Goal: Task Accomplishment & Management: Complete application form

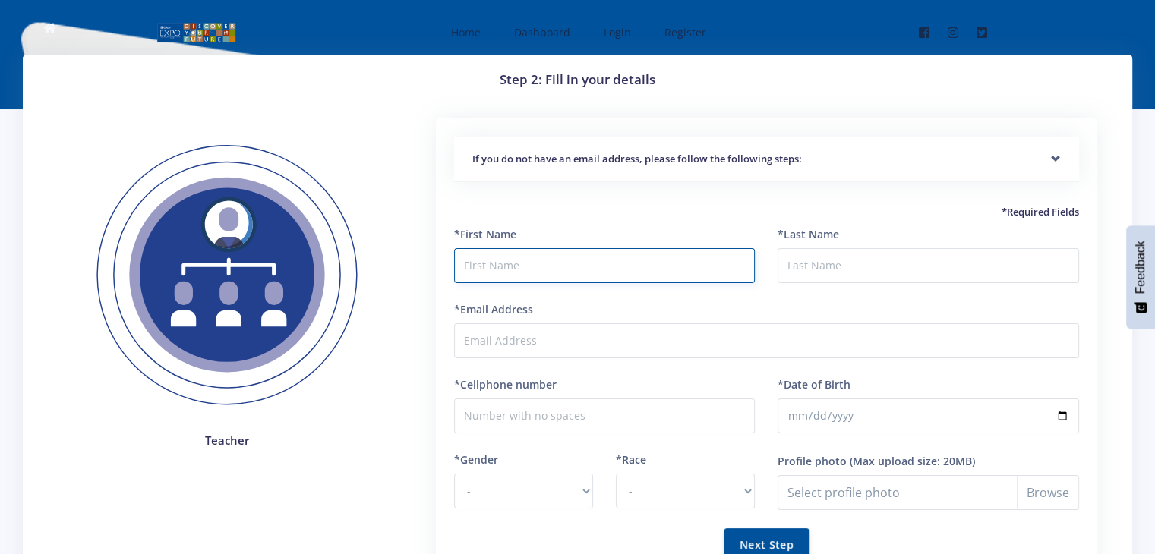
click at [500, 264] on input "text" at bounding box center [604, 265] width 301 height 35
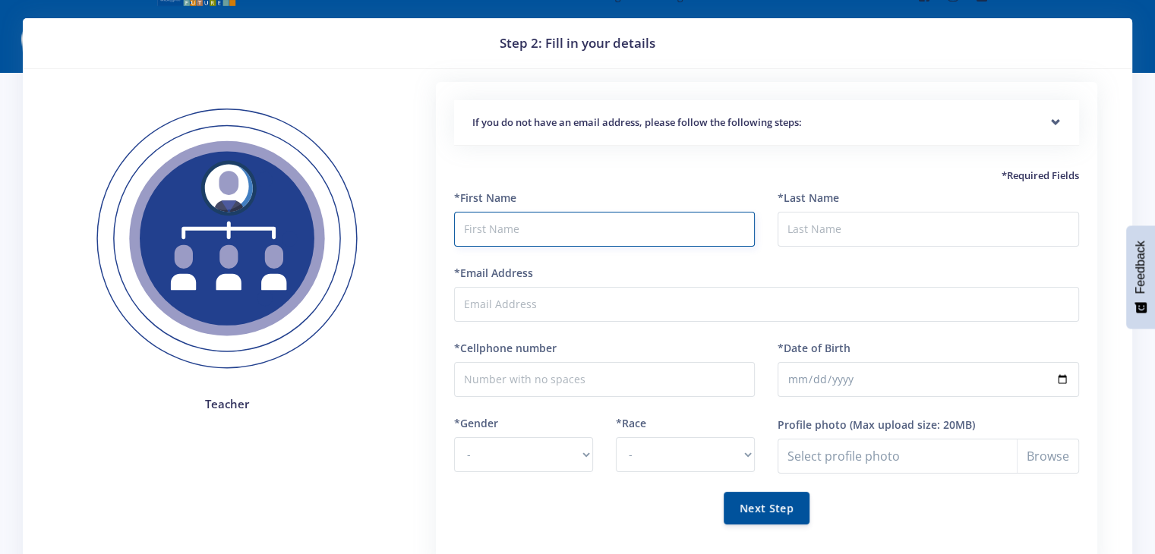
scroll to position [36, 0]
click at [1052, 121] on div "If you do not have an email address, please follow the following steps:" at bounding box center [766, 123] width 625 height 46
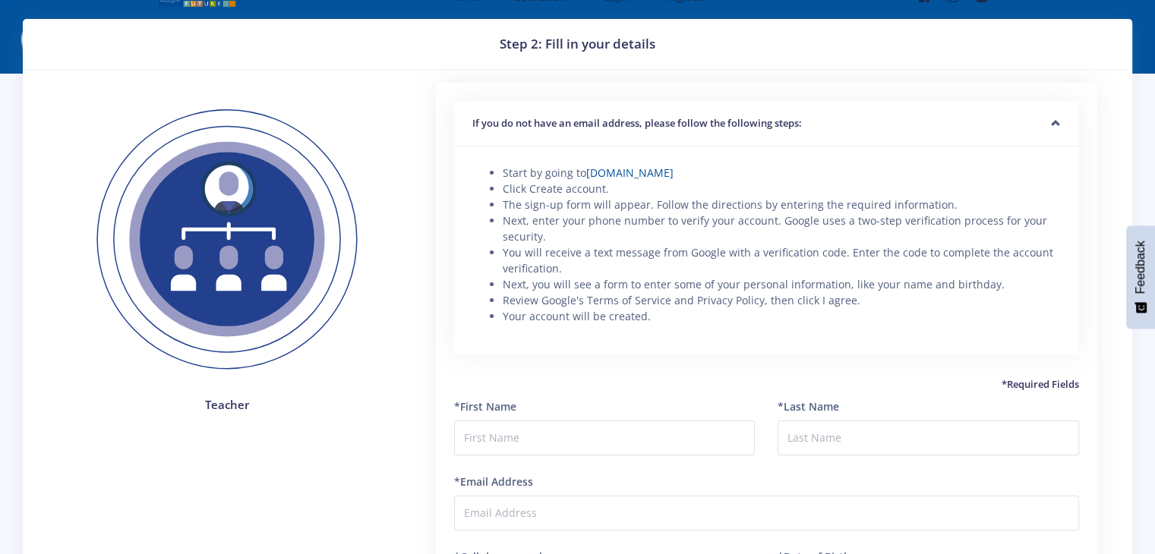
scroll to position [23, 0]
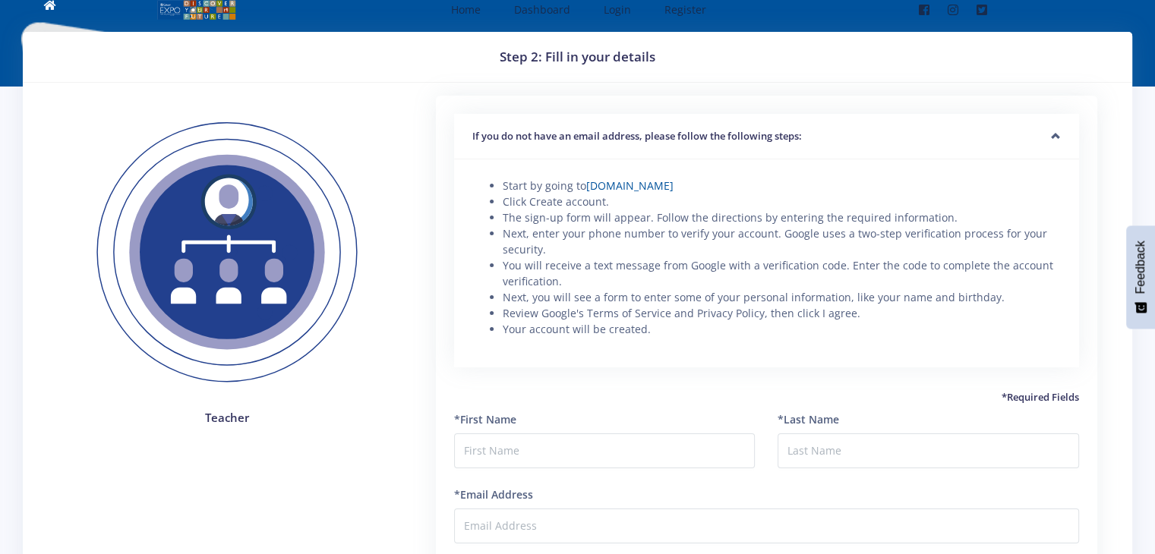
click at [1052, 132] on div "If you do not have an email address, please follow the following steps:" at bounding box center [766, 137] width 625 height 46
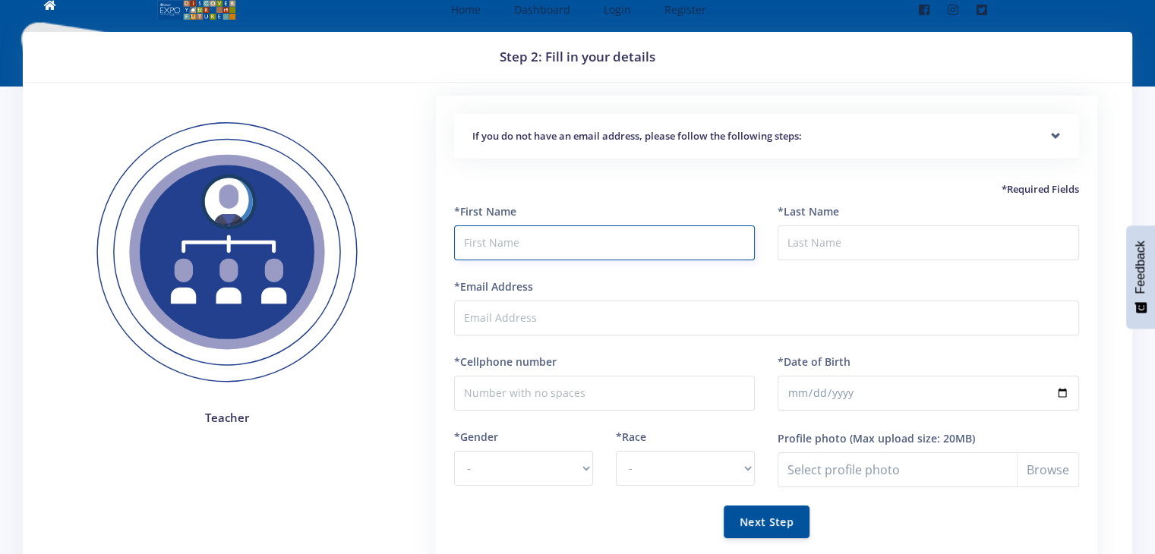
click at [531, 247] on input "text" at bounding box center [604, 243] width 301 height 35
type input "Lawrence"
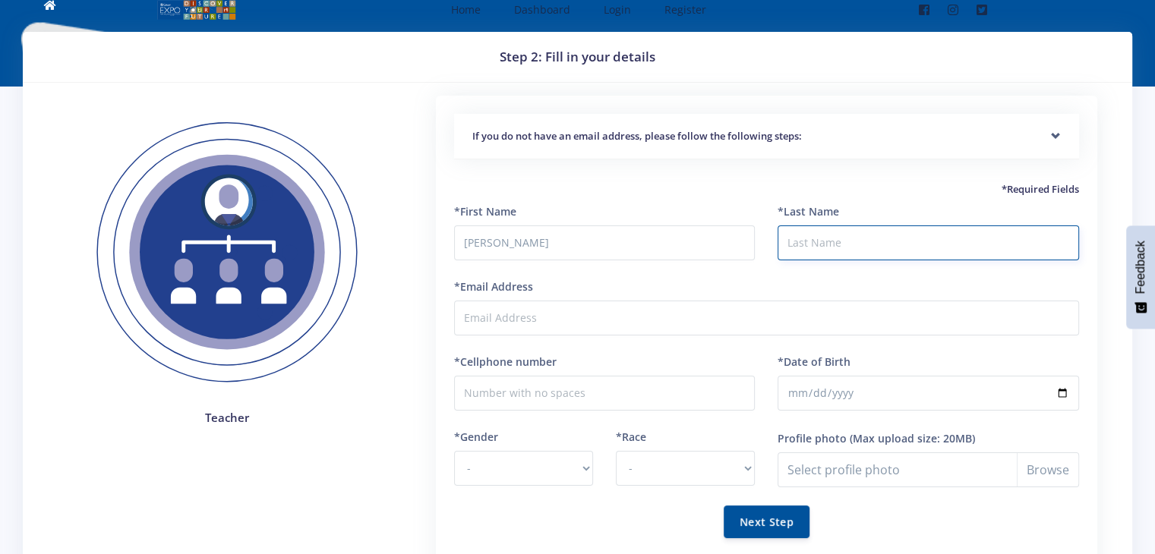
click at [825, 247] on input "*Last Name" at bounding box center [928, 243] width 301 height 35
type input "Muleya"
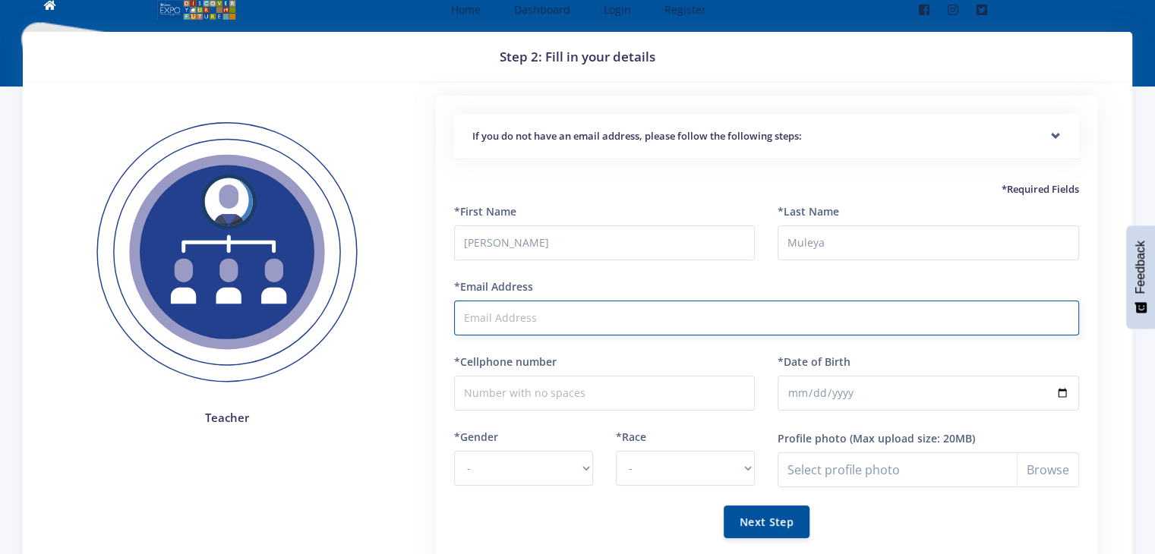
click at [677, 315] on input "*Email Address" at bounding box center [766, 318] width 625 height 35
type input "[PERSON_NAME][EMAIL_ADDRESS][DOMAIN_NAME]"
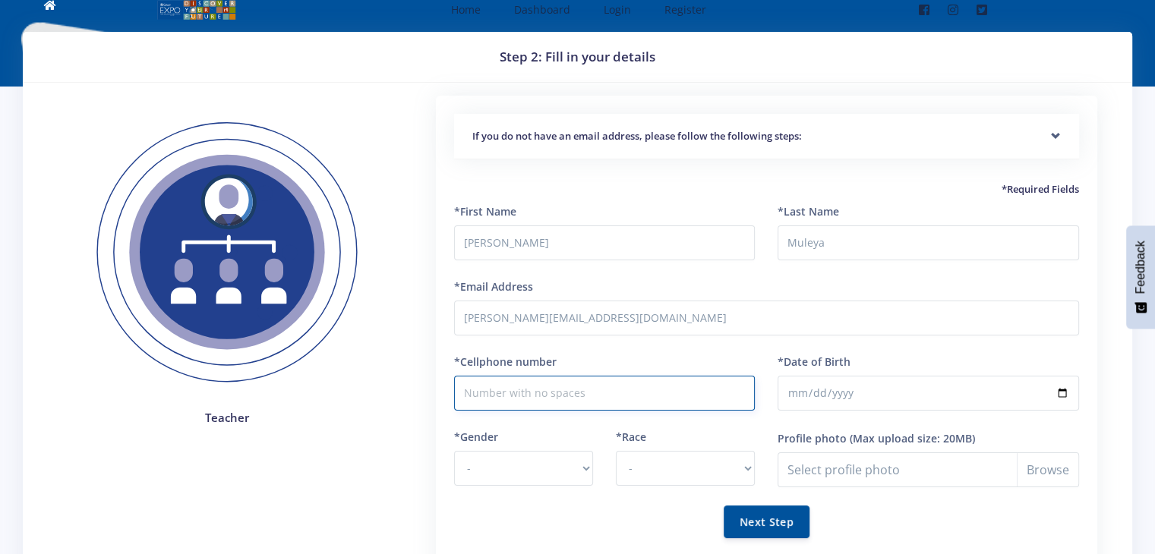
click at [543, 396] on input "*Cellphone number" at bounding box center [604, 393] width 301 height 35
type input "0829452090"
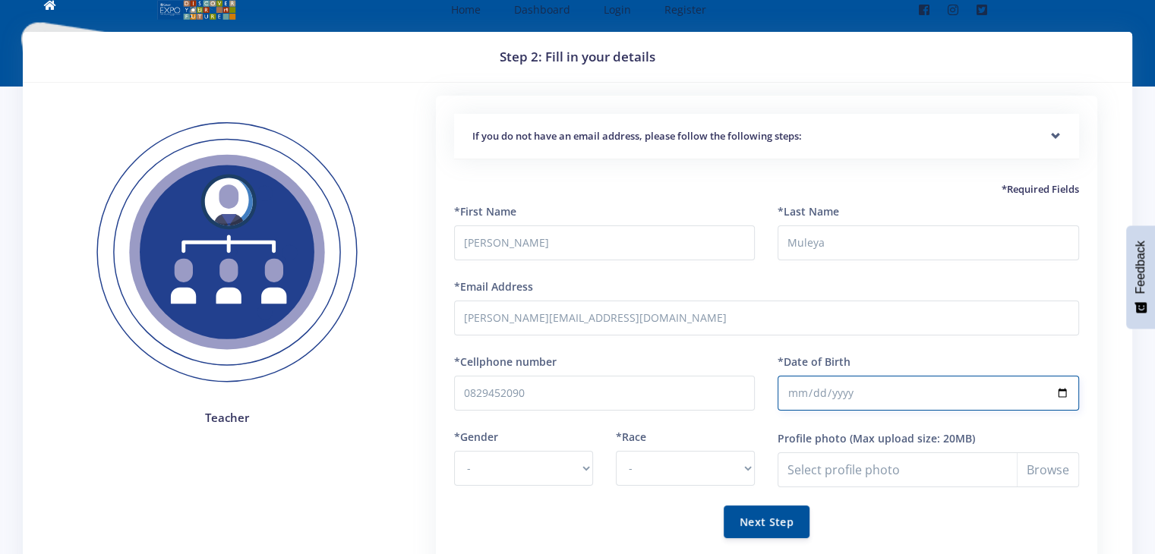
click at [811, 390] on input "*Date of Birth" at bounding box center [928, 393] width 301 height 35
type input "1971-04-10"
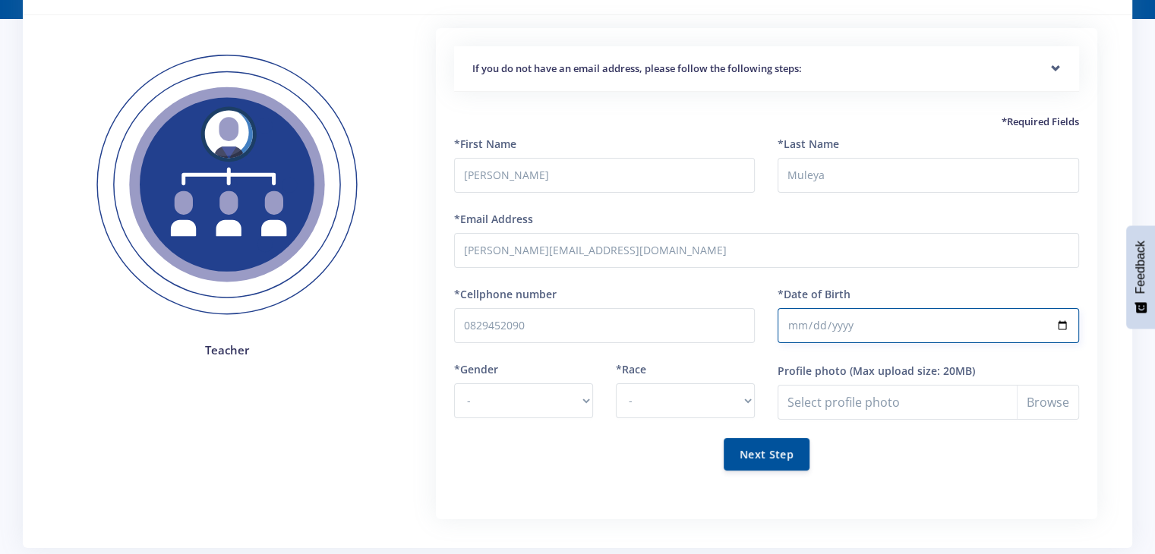
scroll to position [91, 0]
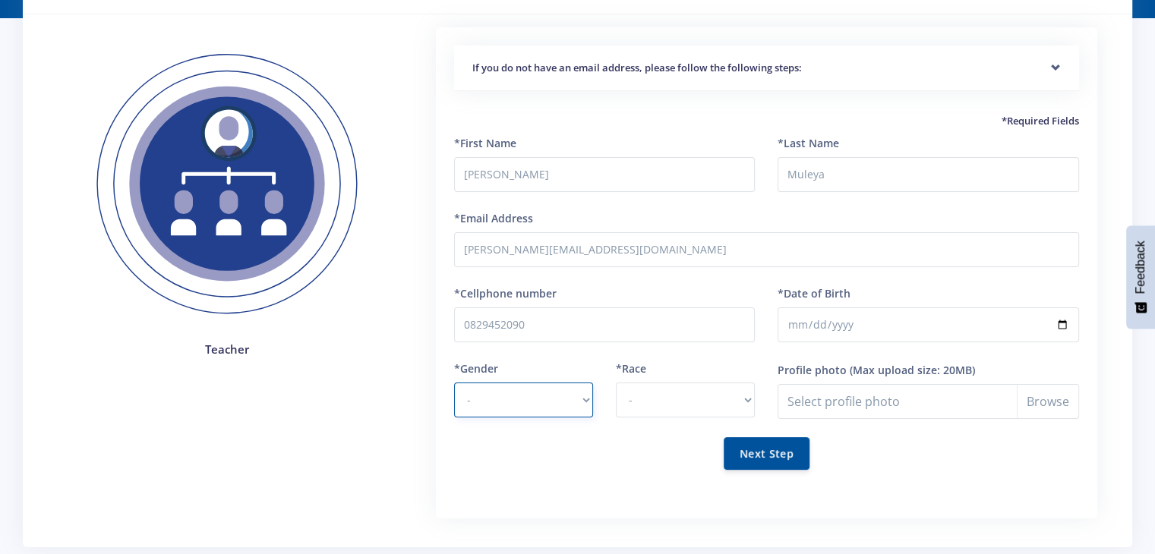
click at [589, 396] on select "- Male Female" at bounding box center [523, 400] width 139 height 35
select select "M"
click at [454, 383] on select "- Male Female" at bounding box center [523, 400] width 139 height 35
click at [750, 399] on select "- African Asian Coloured Indian White Other" at bounding box center [685, 400] width 139 height 35
select select "African"
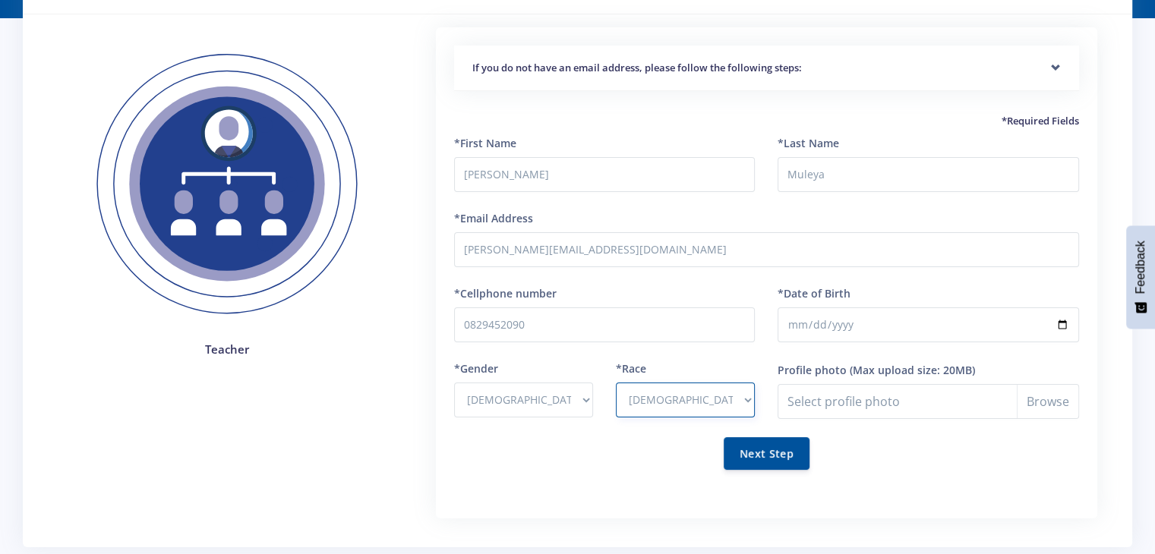
click at [616, 383] on select "- African Asian Coloured Indian White Other" at bounding box center [685, 400] width 139 height 35
click at [982, 399] on input "Profile photo" at bounding box center [928, 401] width 301 height 35
type input "C:\fakepath\IMG_20250818_094321.jpg"
click at [763, 457] on button "Next Step" at bounding box center [767, 453] width 86 height 33
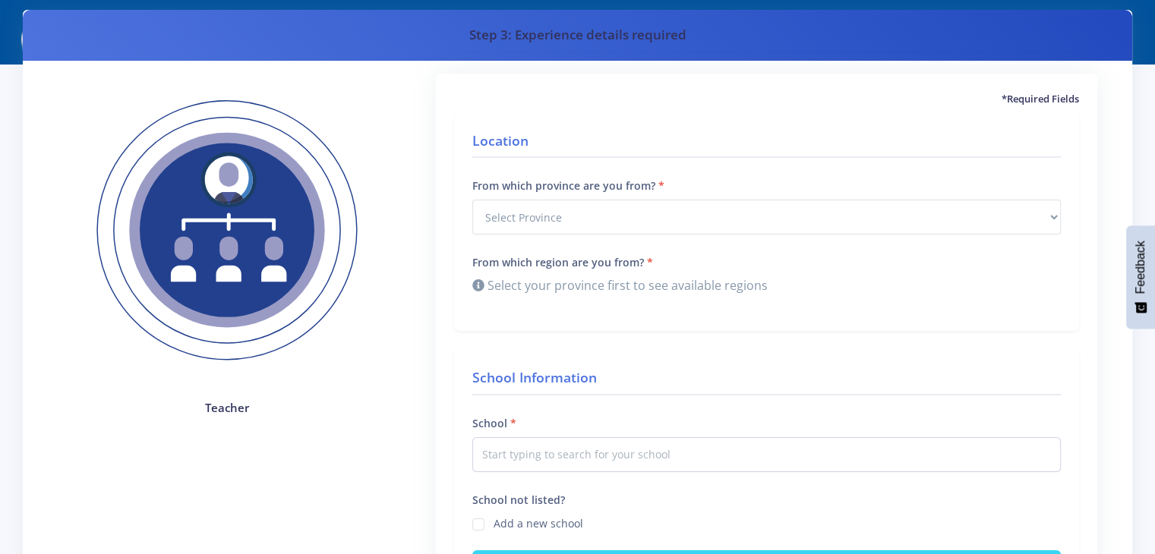
scroll to position [46, 0]
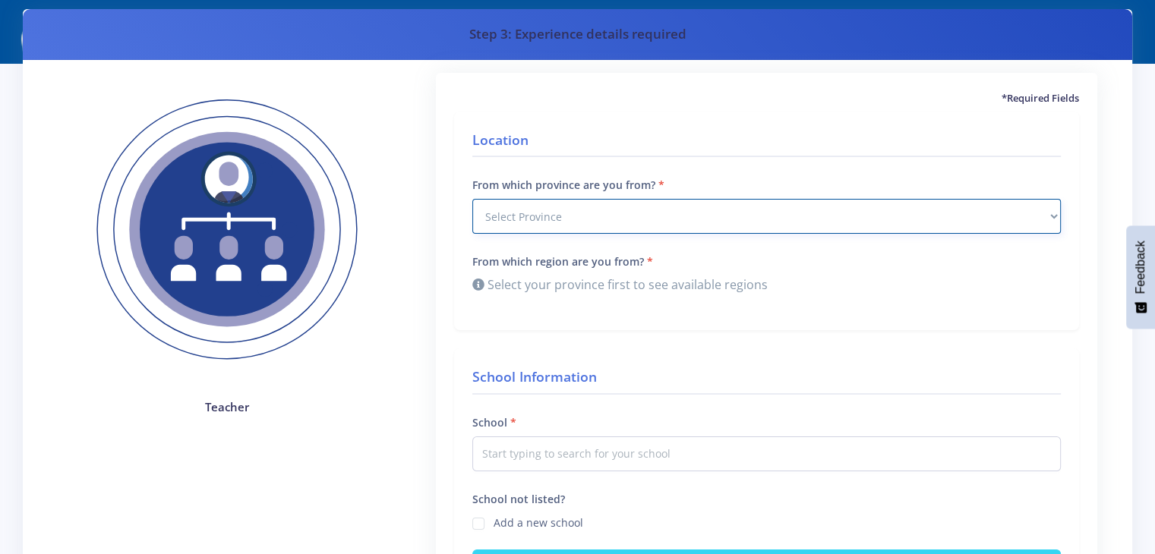
click at [621, 218] on select "Select Province Western Cape Eastern Cape Northern Cape North West Free State" at bounding box center [766, 216] width 589 height 35
select select "7"
click at [472, 199] on select "Select Province Western Cape Eastern Cape Northern Cape North West Free State" at bounding box center [766, 216] width 589 height 35
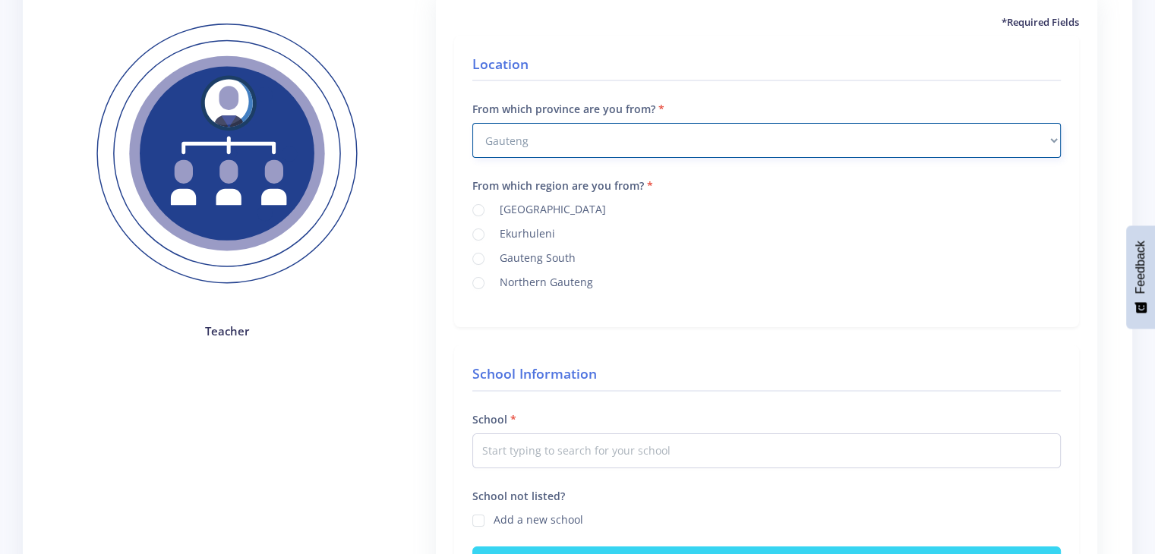
scroll to position [124, 0]
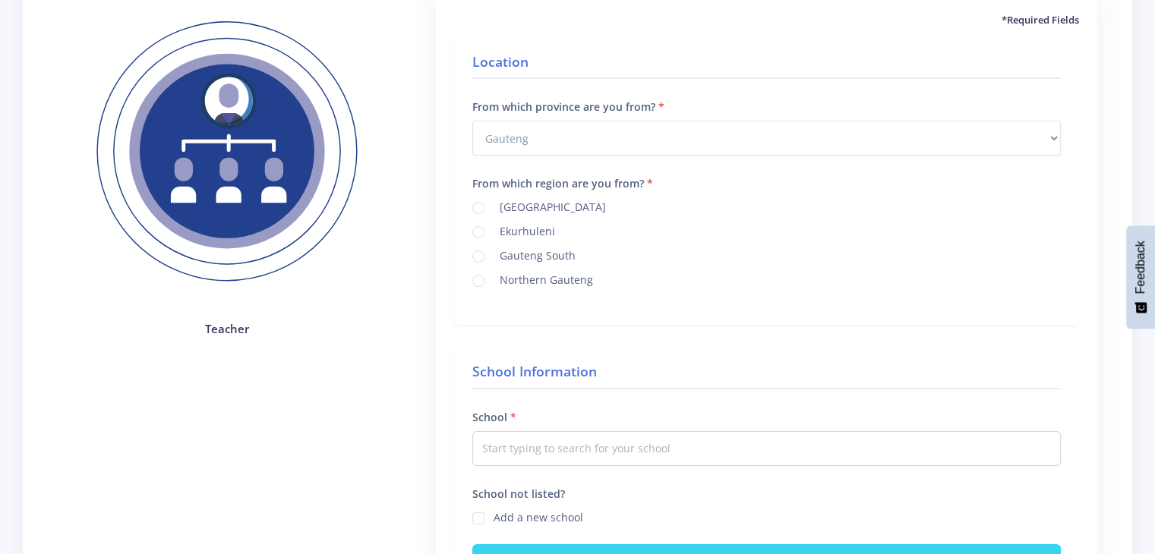
click at [494, 233] on label "Ekurhuleni" at bounding box center [525, 229] width 62 height 12
click at [494, 232] on input "Ekurhuleni" at bounding box center [499, 227] width 10 height 10
radio input "true"
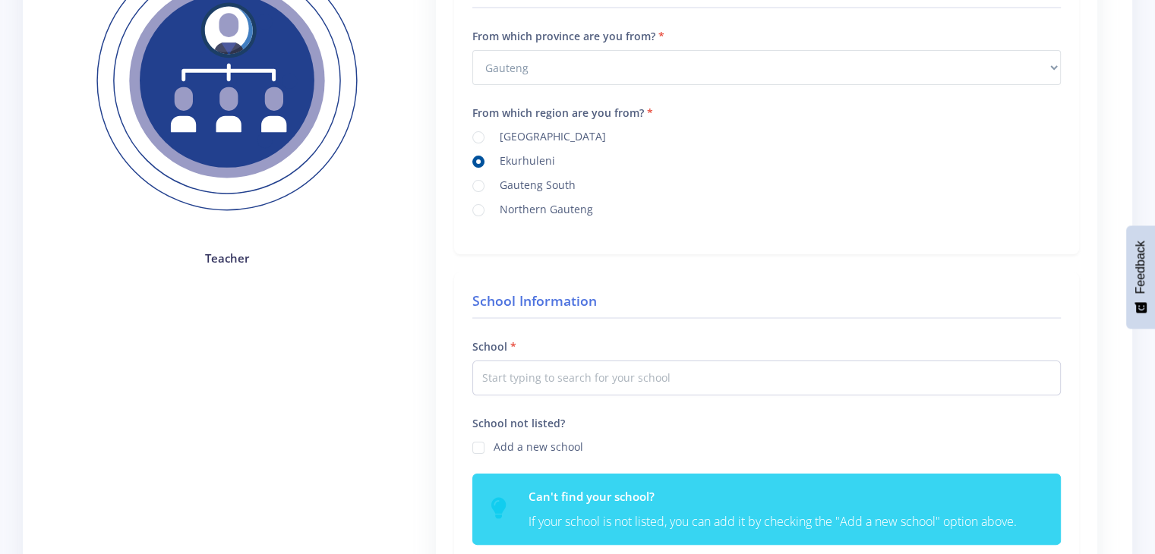
scroll to position [197, 0]
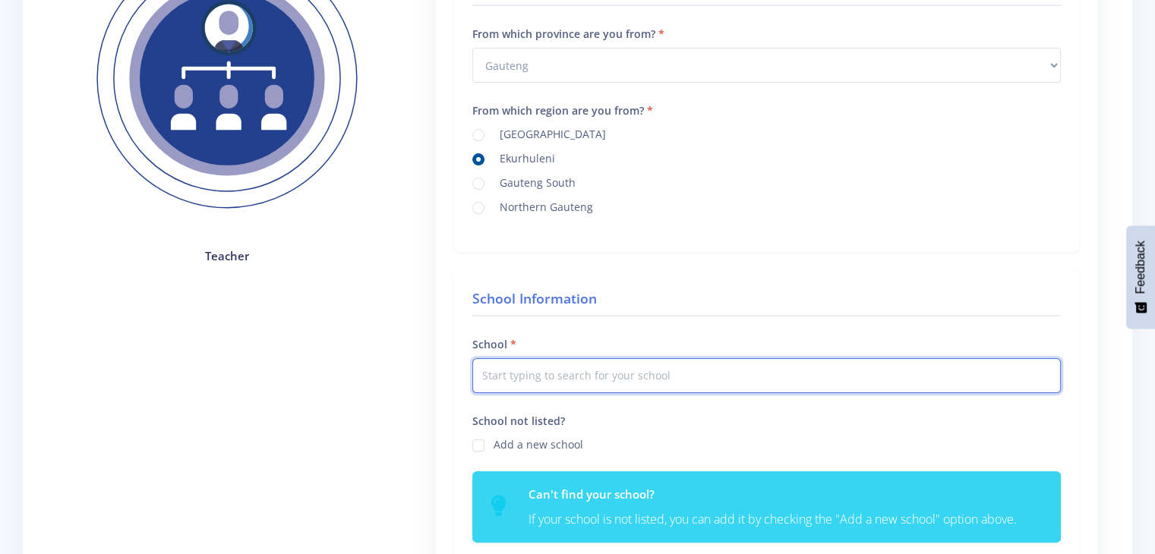
click at [551, 377] on input "text" at bounding box center [766, 375] width 589 height 35
click at [649, 371] on input "Royal Schools Alberton" at bounding box center [766, 375] width 589 height 35
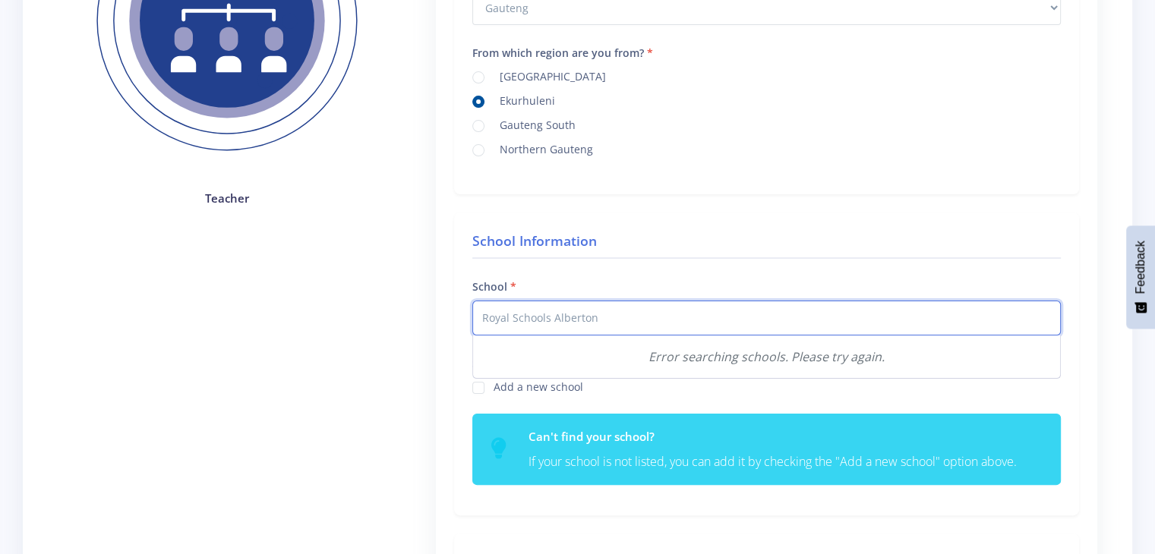
scroll to position [279, 0]
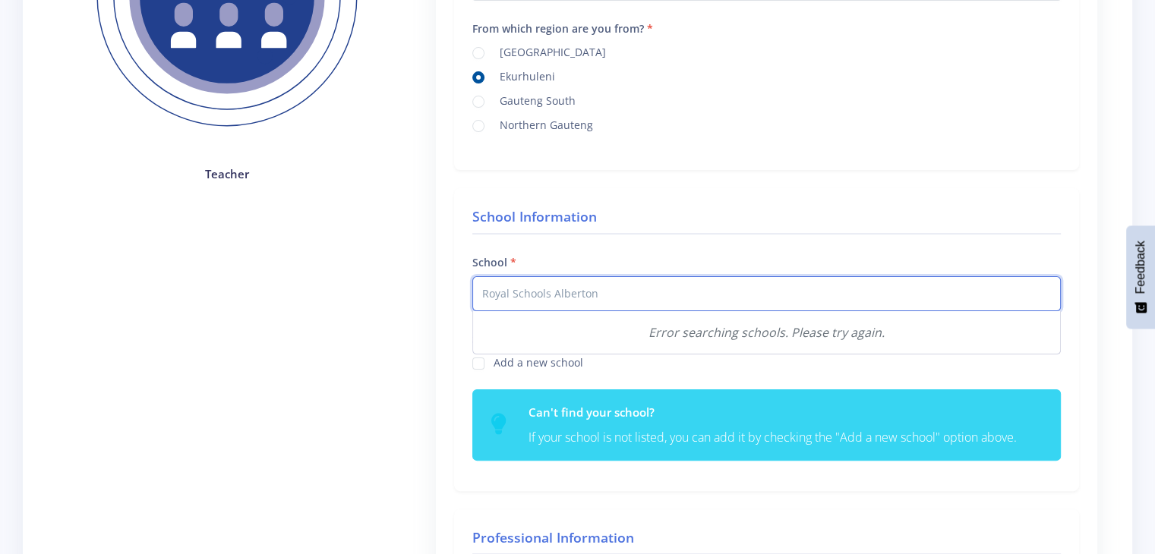
click at [611, 298] on input "Royal Schools Alberton" at bounding box center [766, 293] width 589 height 35
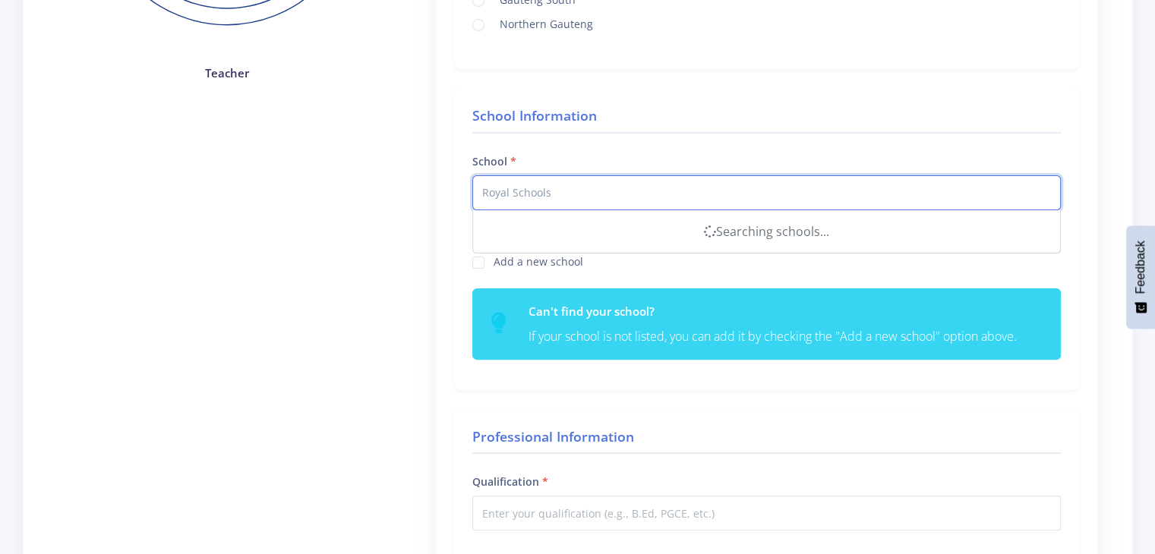
scroll to position [380, 0]
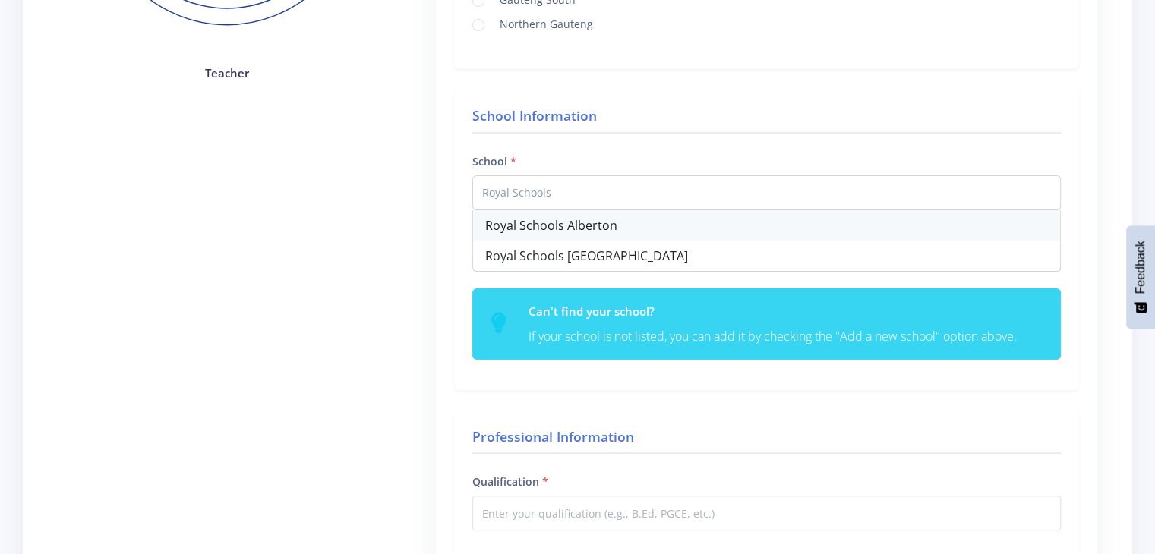
click at [589, 222] on div "Royal Schools Alberton" at bounding box center [766, 225] width 587 height 30
type input "Royal Schools Alberton"
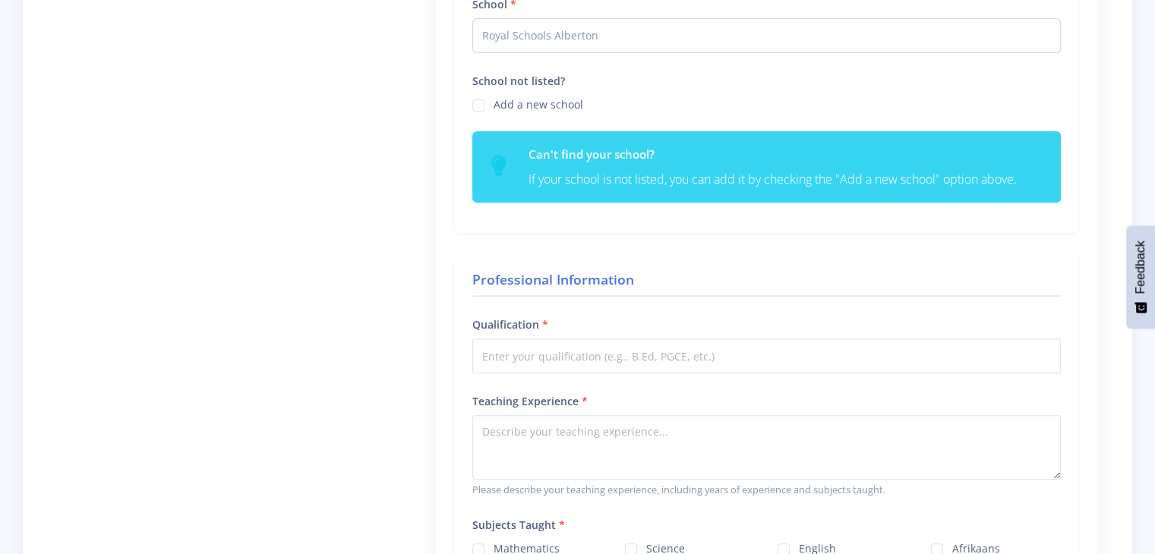
scroll to position [538, 0]
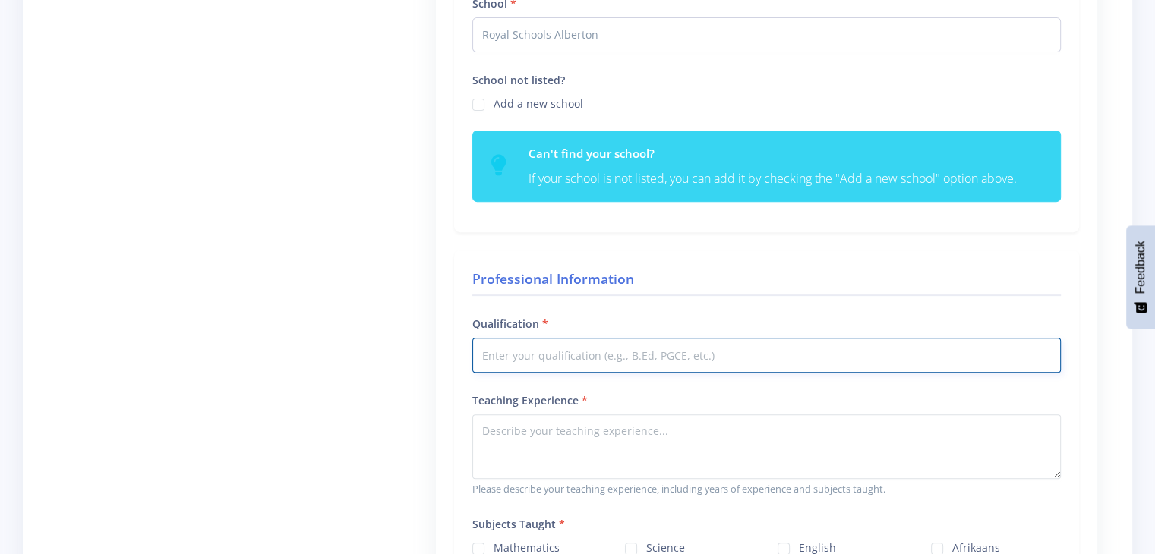
click at [541, 350] on input "Qualification" at bounding box center [766, 355] width 589 height 35
type input "B.Ed"
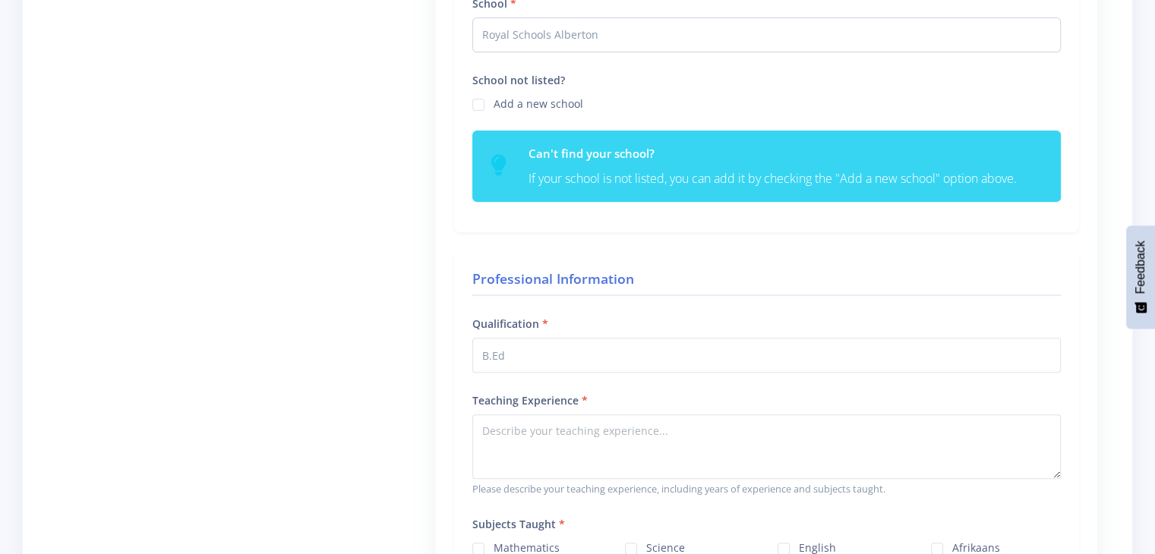
click at [710, 380] on div "Professional Information Qualification B.Ed Teaching Experience Please describe…" at bounding box center [766, 447] width 625 height 392
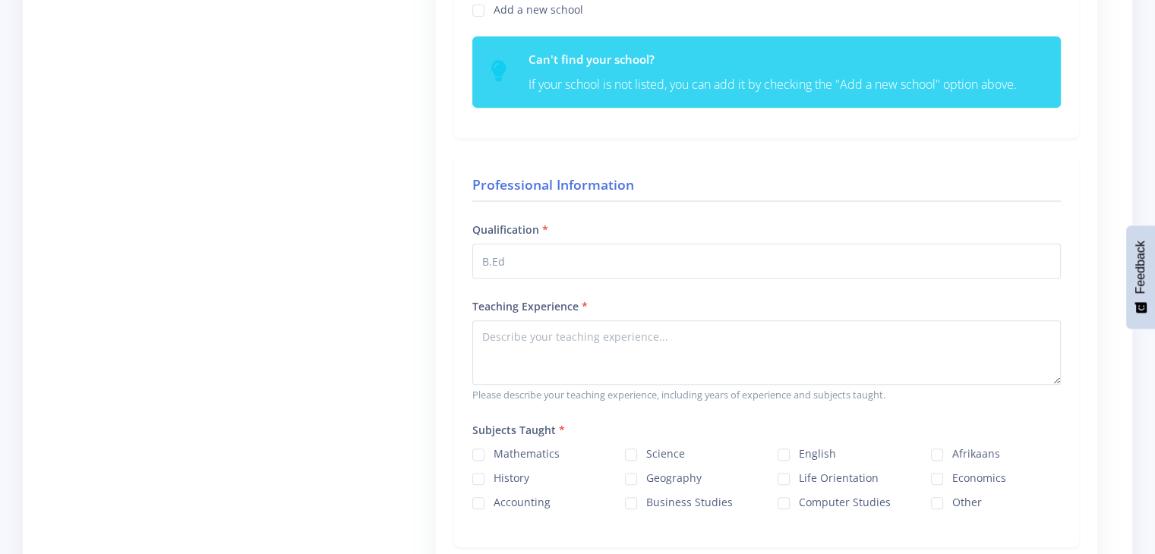
scroll to position [635, 0]
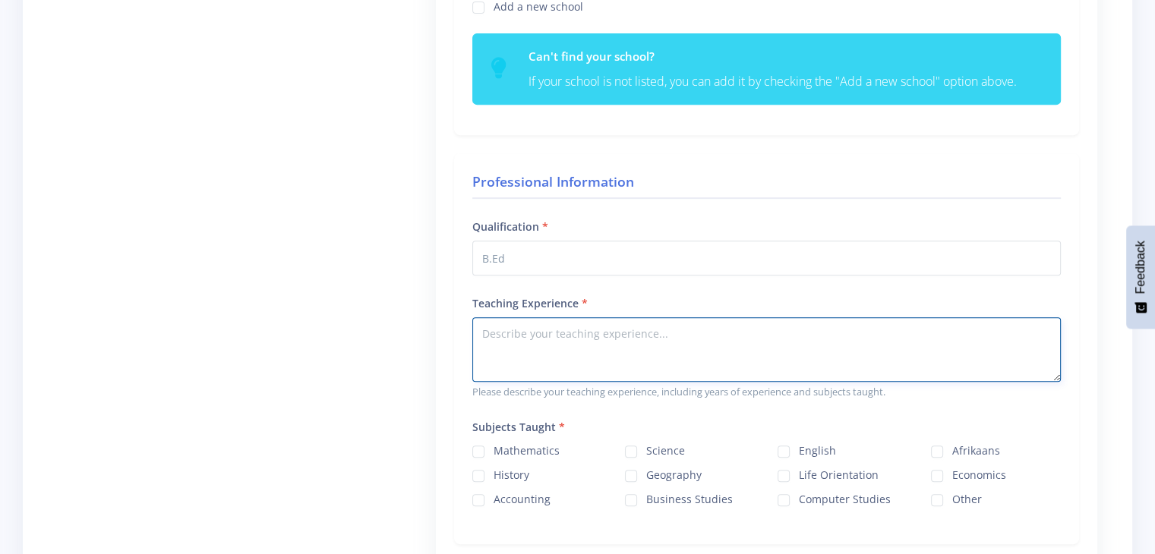
click at [522, 326] on textarea "Teaching Experience" at bounding box center [766, 349] width 589 height 65
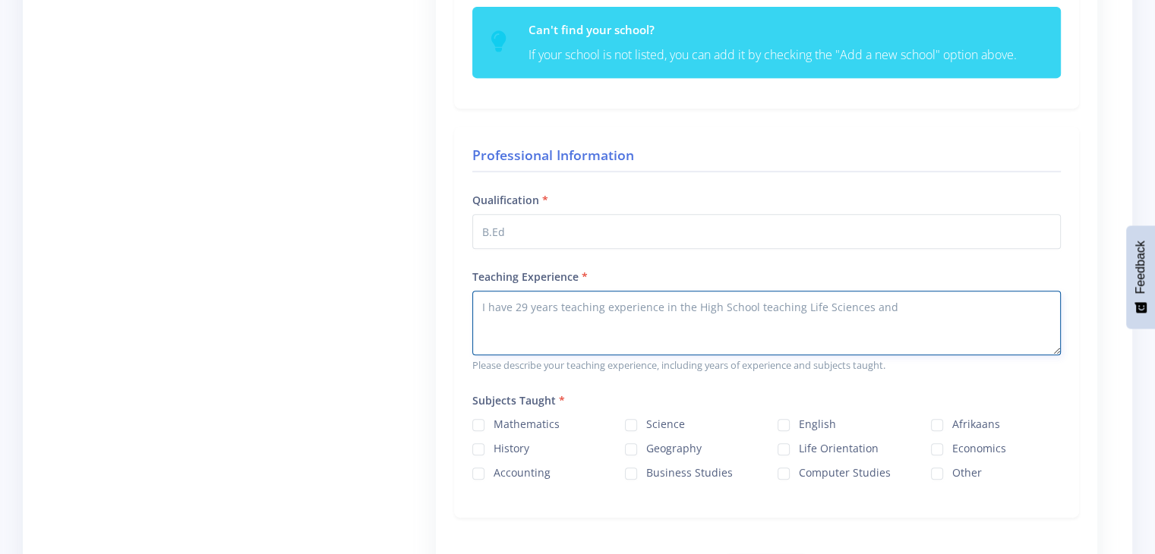
scroll to position [668, 0]
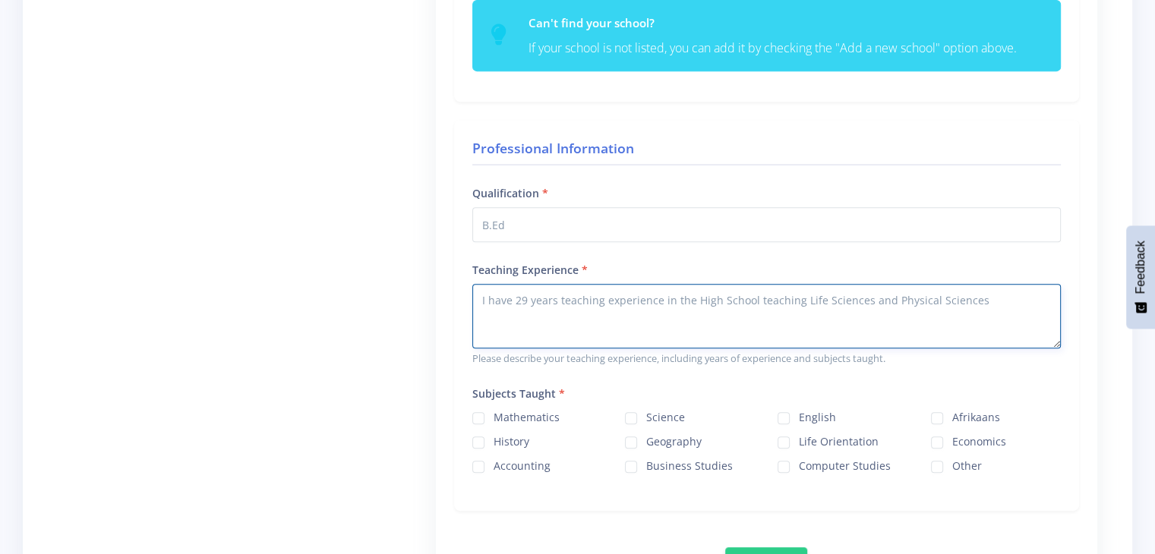
click at [866, 298] on textarea "I have 29 years teaching experience in the High School teaching Life Sciences a…" at bounding box center [766, 316] width 589 height 65
click at [601, 314] on textarea "I have 29 years teaching experience in the High School teaching Life Sciences, …" at bounding box center [766, 316] width 589 height 65
click at [749, 298] on textarea "I have 29 years teaching experience in the High School teaching Life Sciences, …" at bounding box center [766, 316] width 589 height 65
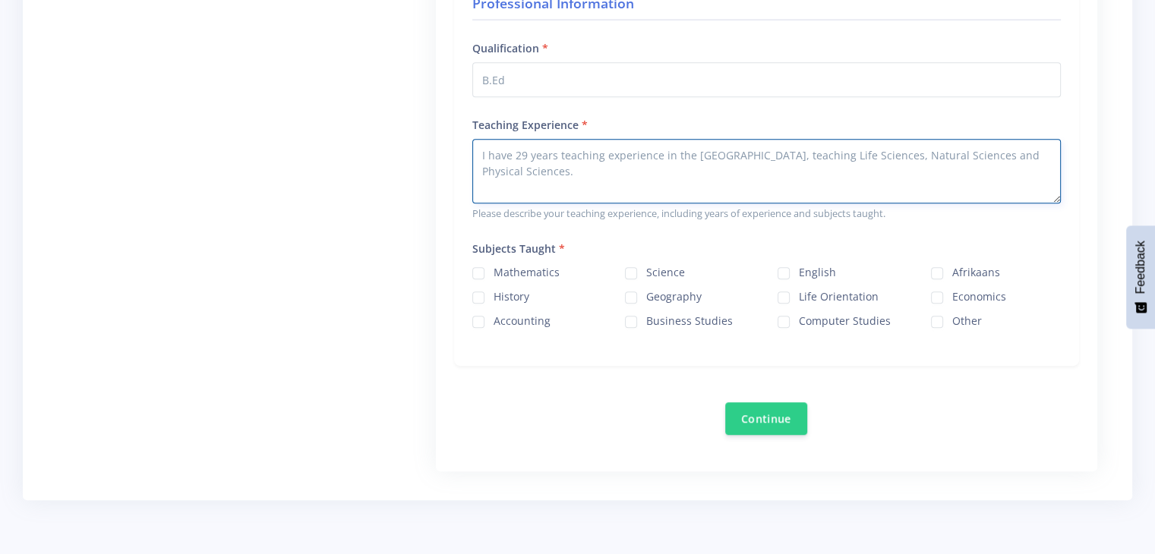
scroll to position [813, 0]
type textarea "I have 29 years teaching experience in the High School, teaching Life Sciences,…"
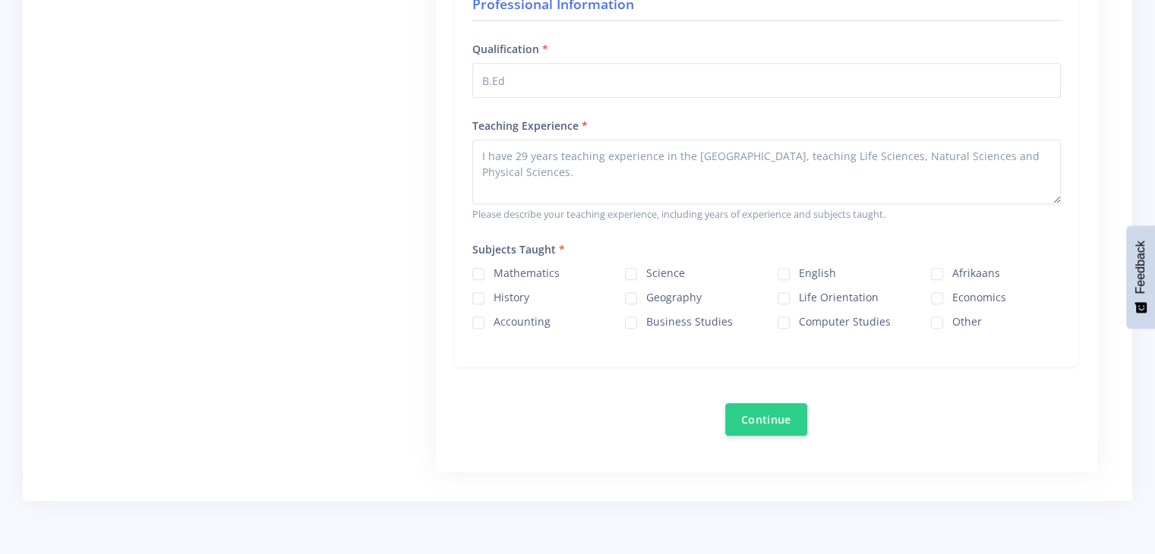
click at [646, 270] on label "Science" at bounding box center [665, 271] width 39 height 12
click at [646, 270] on input "Science" at bounding box center [651, 269] width 10 height 10
checkbox input "true"
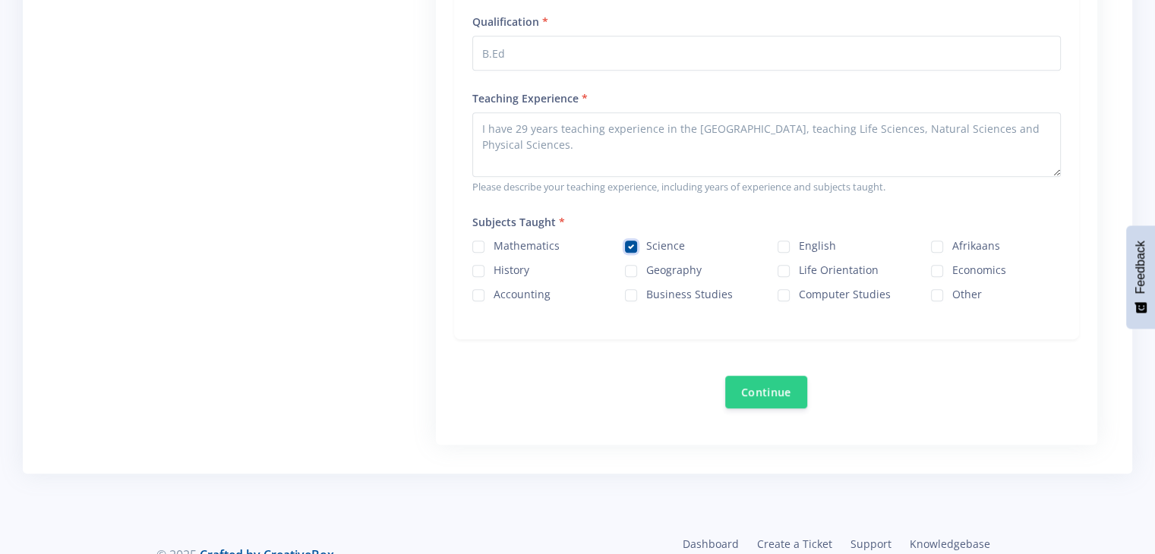
scroll to position [873, 0]
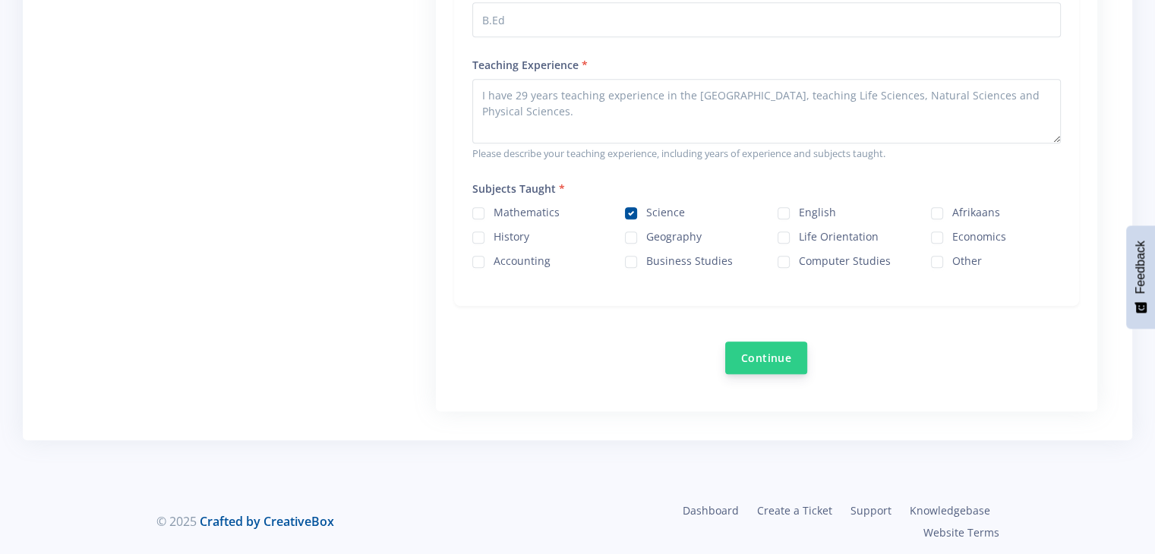
click at [779, 358] on button "Continue" at bounding box center [766, 358] width 82 height 33
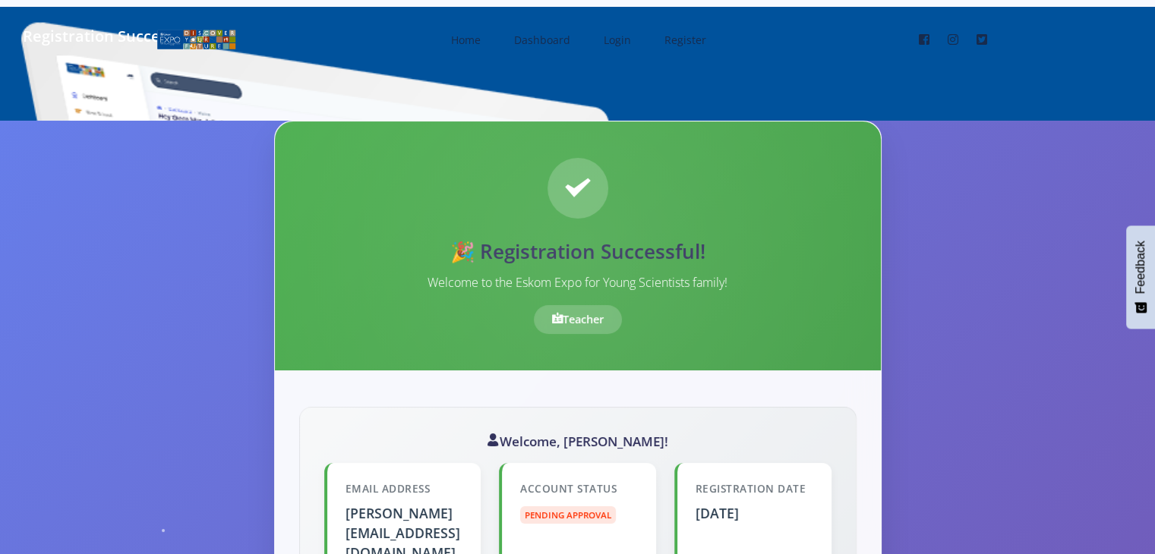
click at [576, 326] on div "Teacher" at bounding box center [578, 319] width 88 height 29
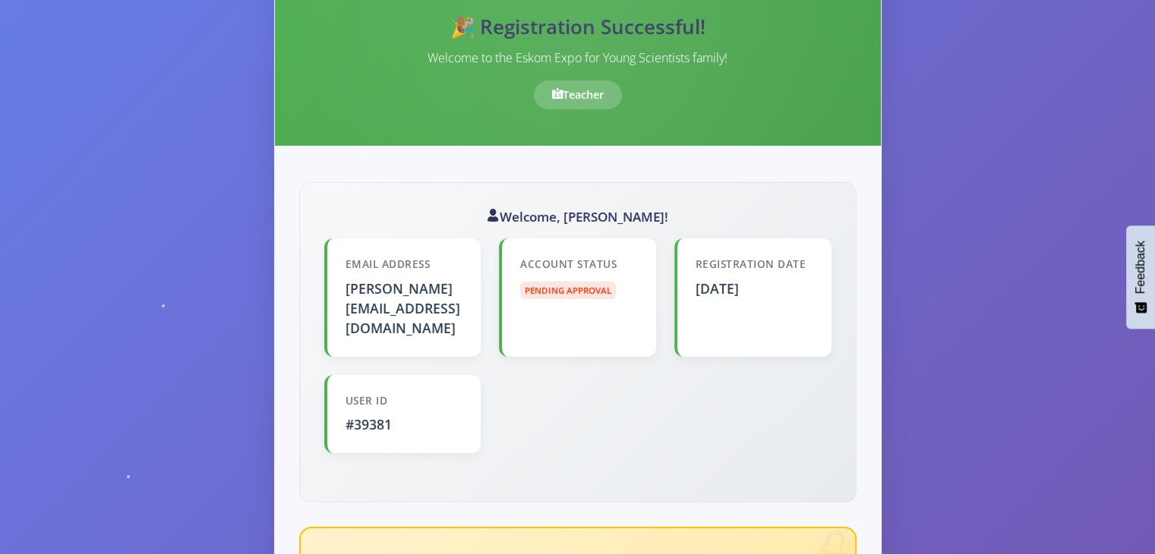
scroll to position [225, 0]
